Goal: Transaction & Acquisition: Purchase product/service

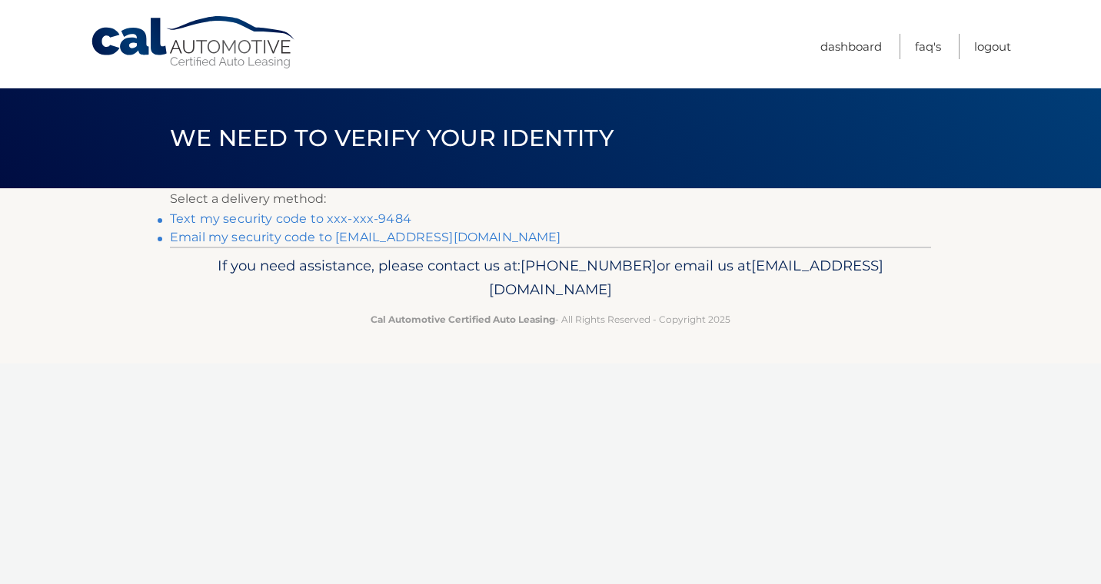
click at [311, 221] on link "Text my security code to xxx-xxx-9484" at bounding box center [290, 218] width 241 height 15
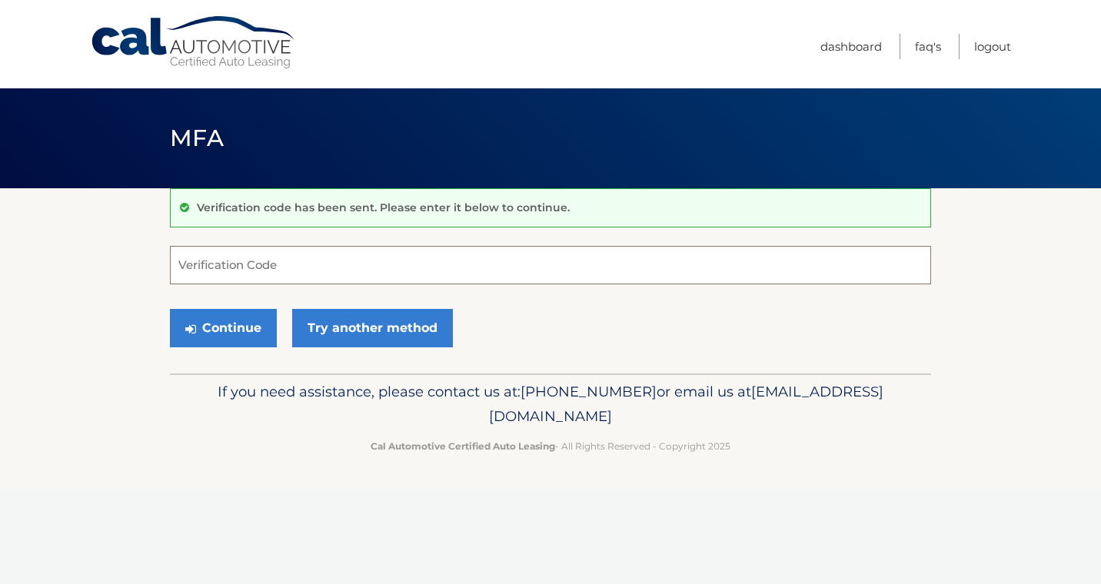
click at [268, 277] on input "Verification Code" at bounding box center [550, 265] width 761 height 38
type input "534085"
click at [241, 333] on button "Continue" at bounding box center [223, 328] width 107 height 38
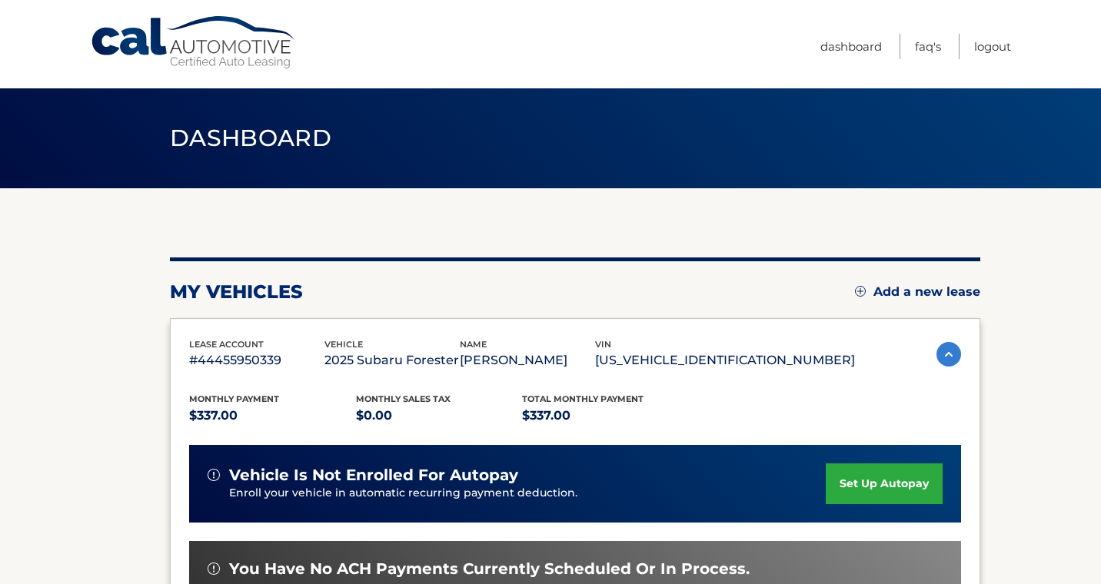
click at [789, 400] on div "Monthly Payment $337.00 Monthly sales Tax $0.00 Total Monthly Payment $337.00" at bounding box center [522, 409] width 666 height 35
click at [798, 404] on div "Monthly Payment $337.00 Monthly sales Tax $0.00 Total Monthly Payment $337.00" at bounding box center [522, 409] width 666 height 35
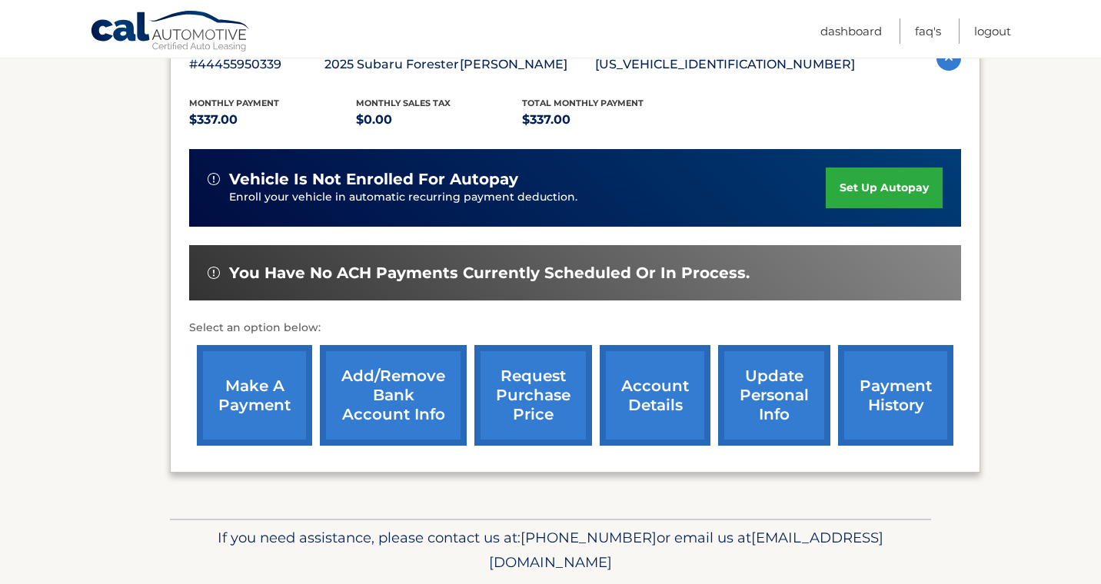
scroll to position [338, 0]
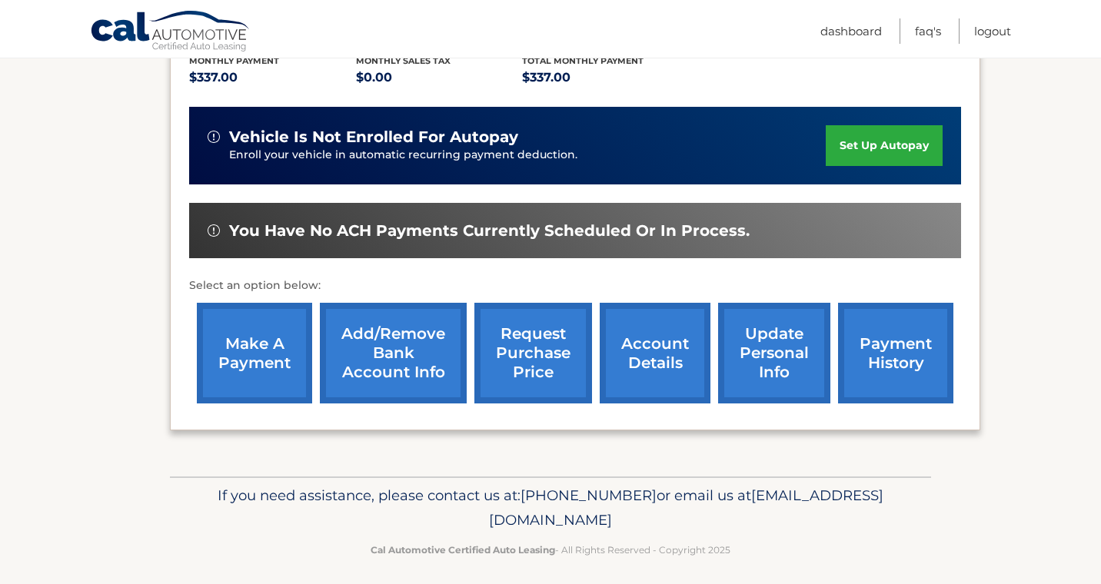
click at [221, 357] on link "make a payment" at bounding box center [254, 353] width 115 height 101
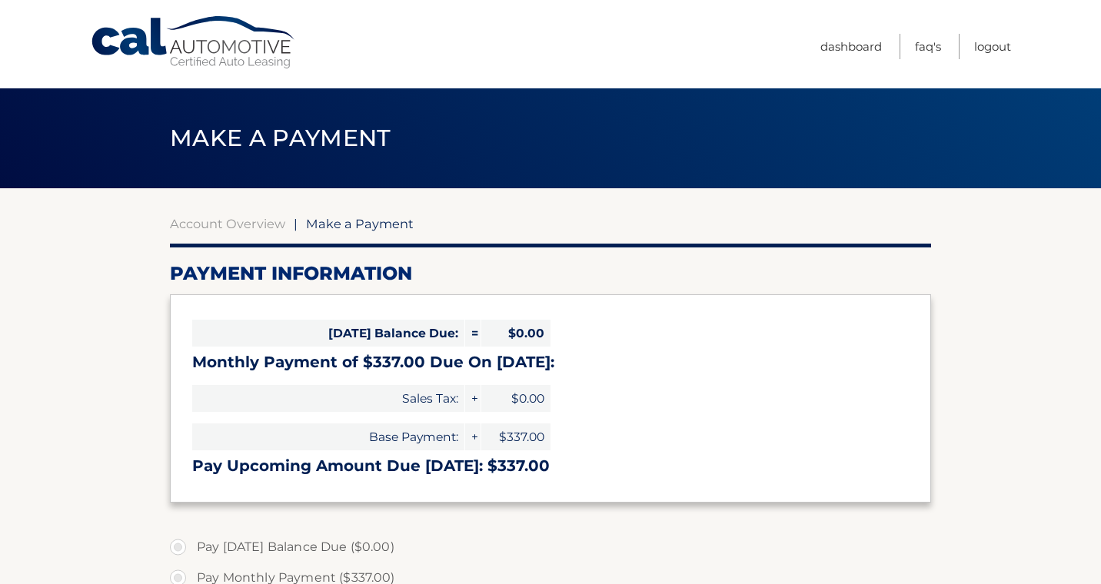
select select "NzAxNjNjZjUtY2RmYy00M2VhLWJiMmMtMGRhMjA2ZjZlODUx"
click at [843, 389] on div "[DATE] Balance Due: = $0.00 Monthly Payment of $337.00 Due On [DATE]: Sales Tax…" at bounding box center [550, 398] width 761 height 208
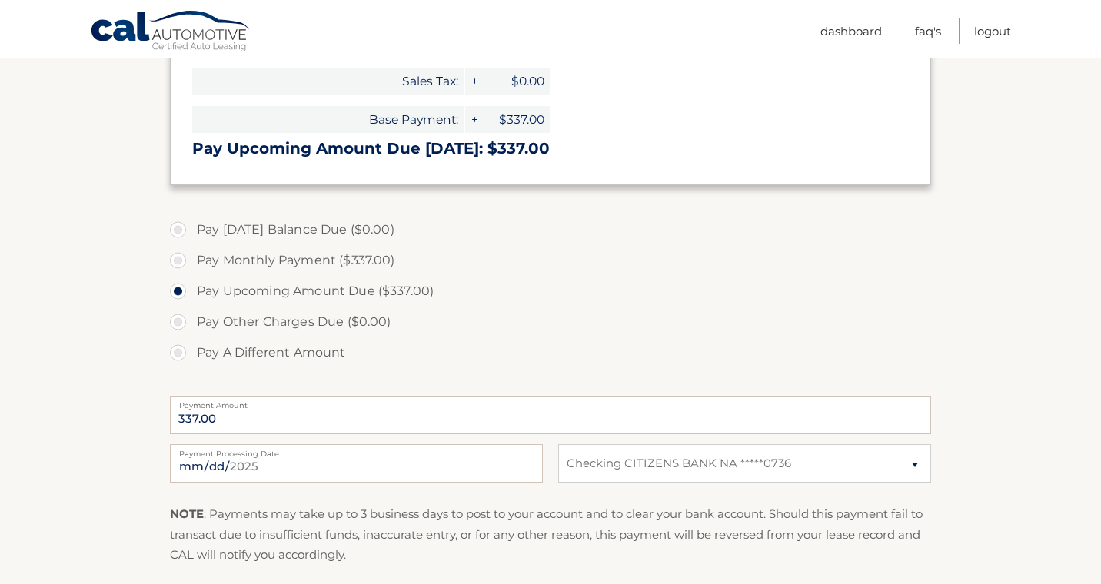
scroll to position [338, 0]
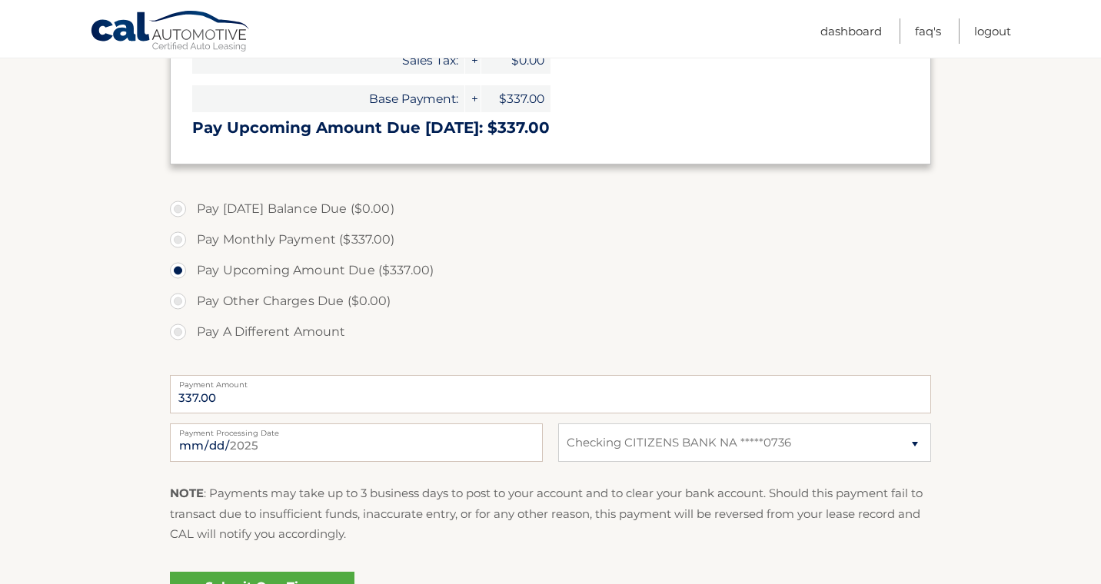
click at [661, 307] on label "Pay Other Charges Due ($0.00)" at bounding box center [550, 301] width 761 height 31
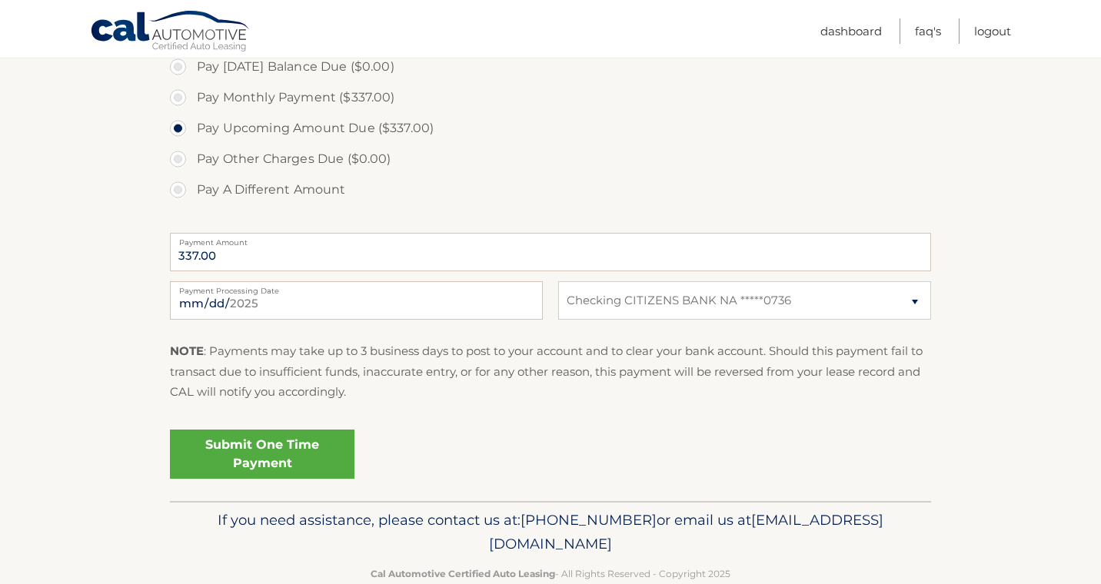
scroll to position [492, 0]
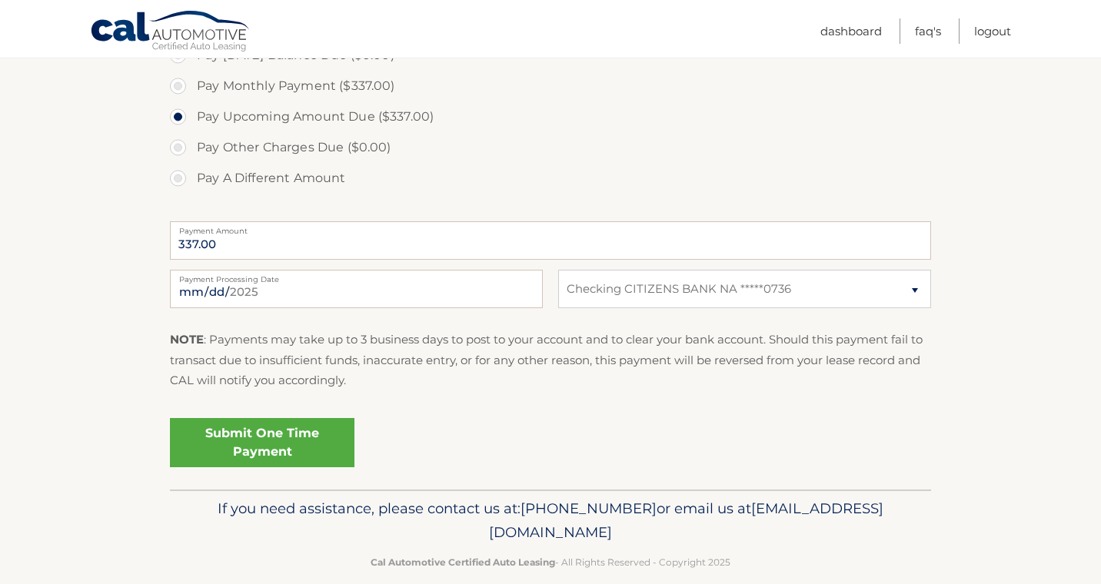
click at [274, 451] on link "Submit One Time Payment" at bounding box center [262, 442] width 184 height 49
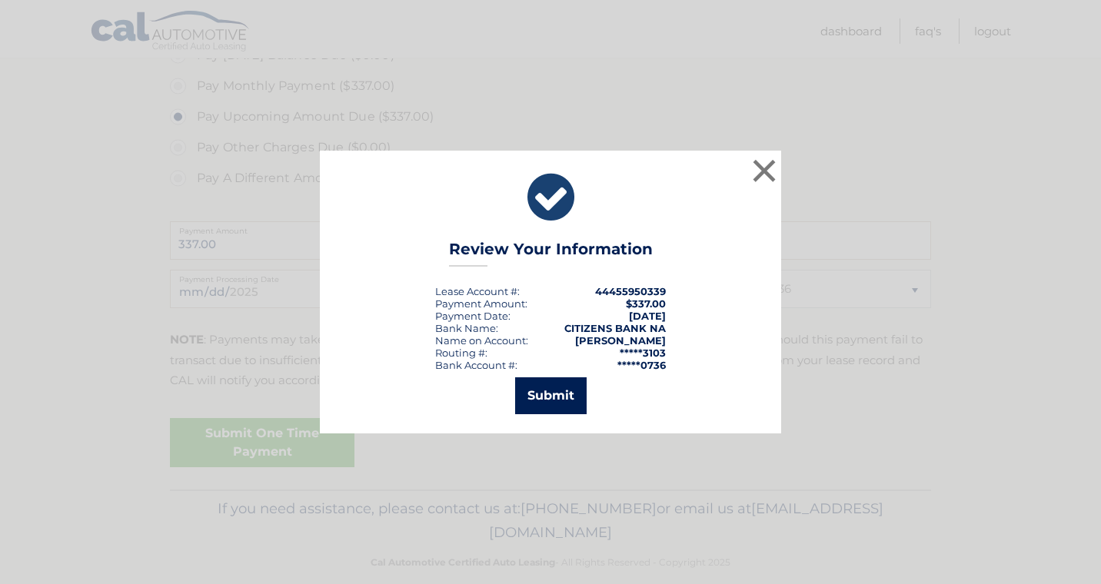
click at [567, 392] on button "Submit" at bounding box center [550, 395] width 71 height 37
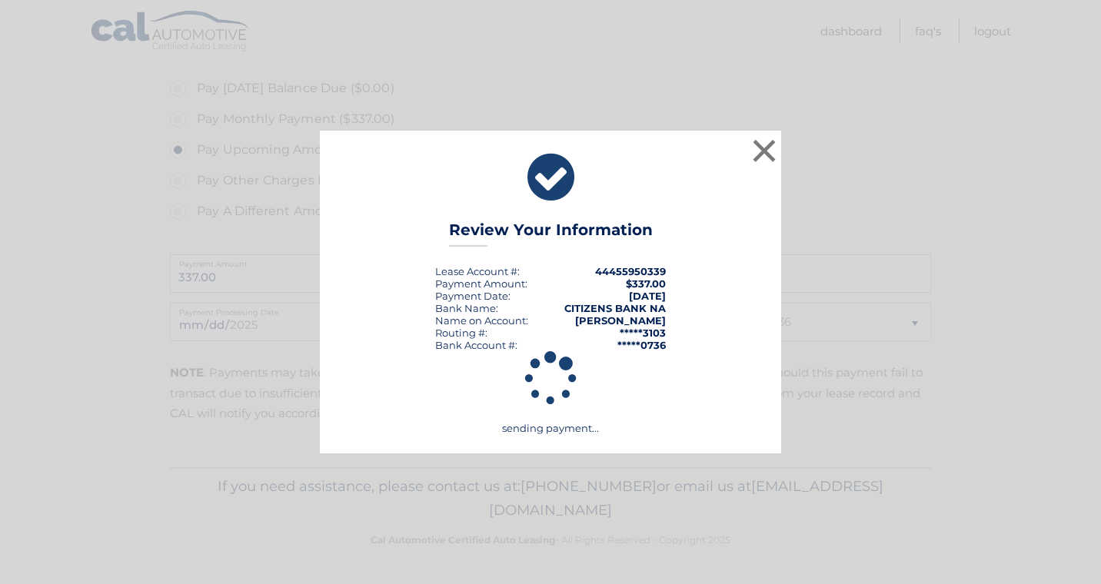
scroll to position [459, 0]
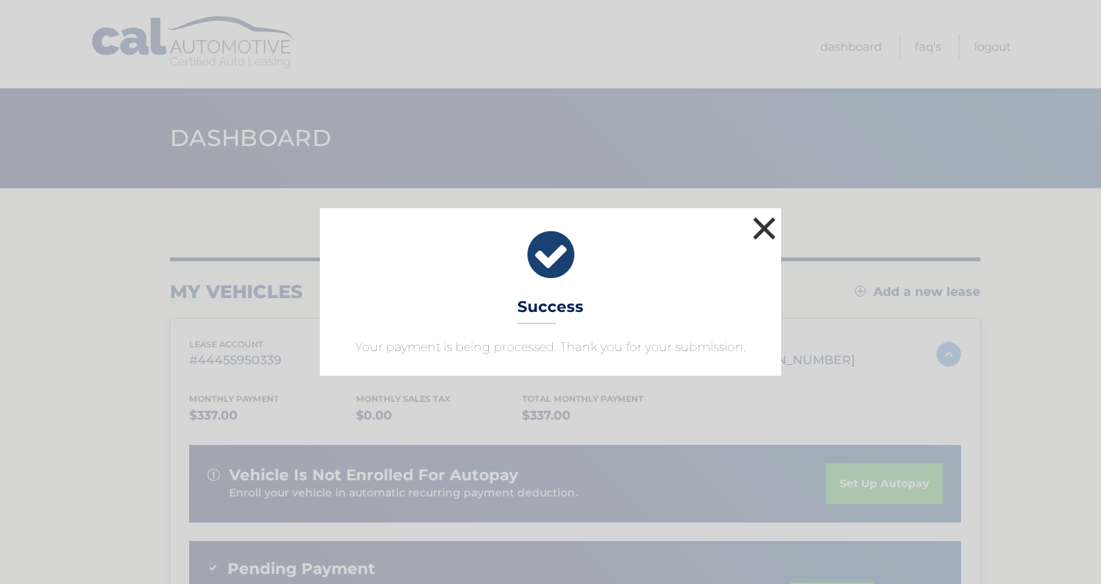
click at [759, 227] on button "×" at bounding box center [764, 228] width 31 height 31
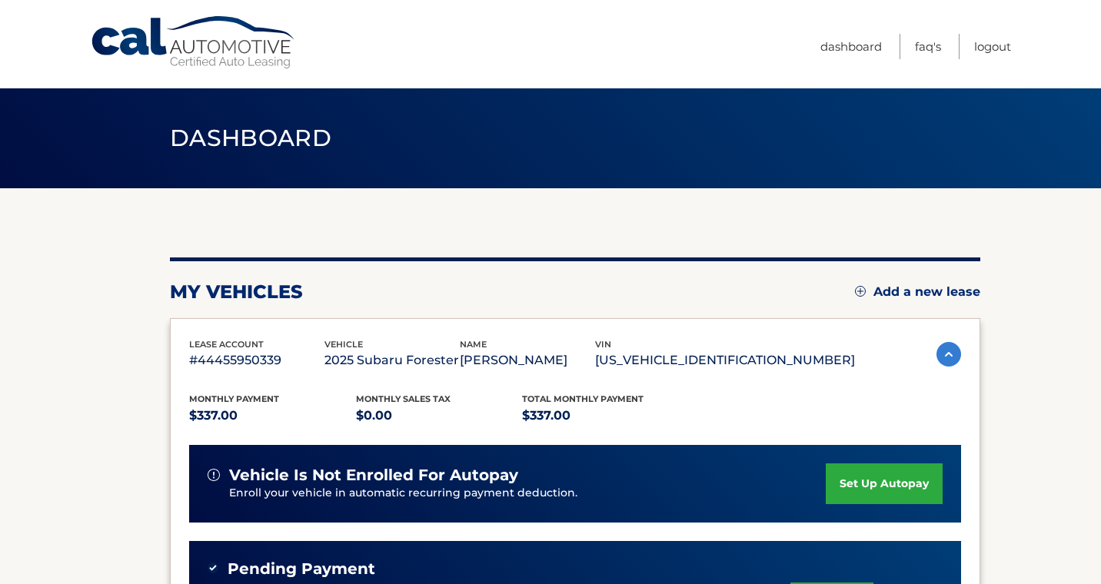
click at [792, 248] on div "my vehicles Add a new lease lease account #44455950339 vehicle 2025 Subaru Fore…" at bounding box center [575, 516] width 810 height 656
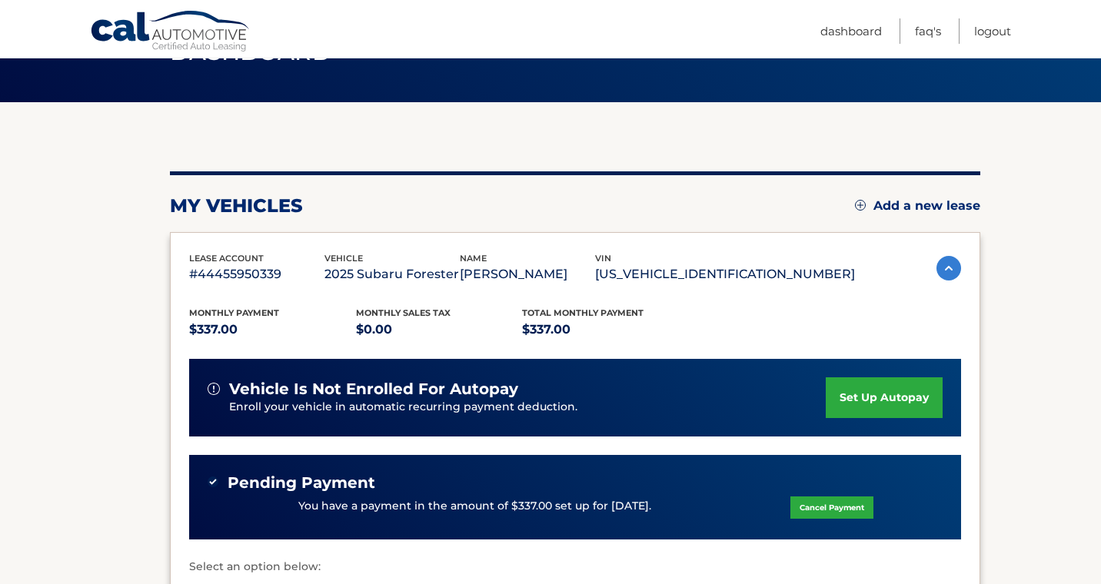
scroll to position [69, 0]
